Goal: Information Seeking & Learning: Check status

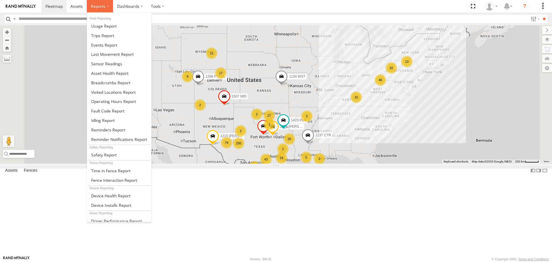
click at [99, 4] on span at bounding box center [98, 5] width 15 height 5
click at [103, 45] on span at bounding box center [104, 44] width 26 height 5
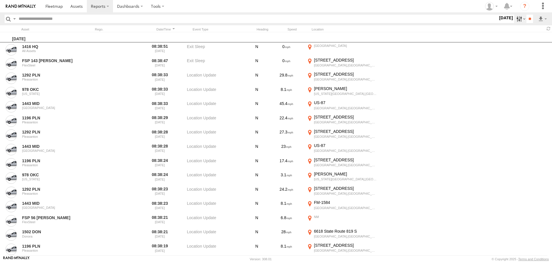
click at [515, 20] on label at bounding box center [520, 19] width 12 height 8
click at [0, 0] on span "Potential Collision" at bounding box center [0, 0] width 0 height 0
click at [527, 19] on input "**" at bounding box center [529, 19] width 7 height 8
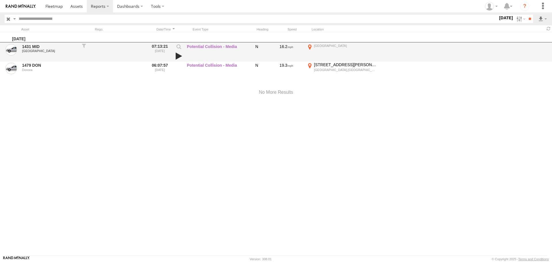
click at [177, 54] on link at bounding box center [179, 56] width 10 height 8
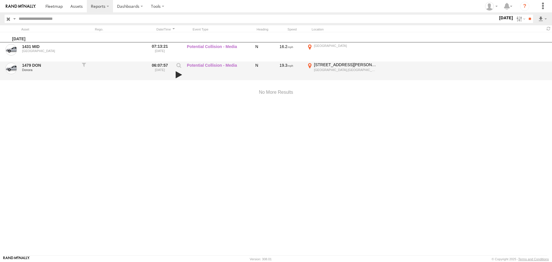
click at [177, 74] on link at bounding box center [179, 75] width 10 height 8
